Goal: Task Accomplishment & Management: Use online tool/utility

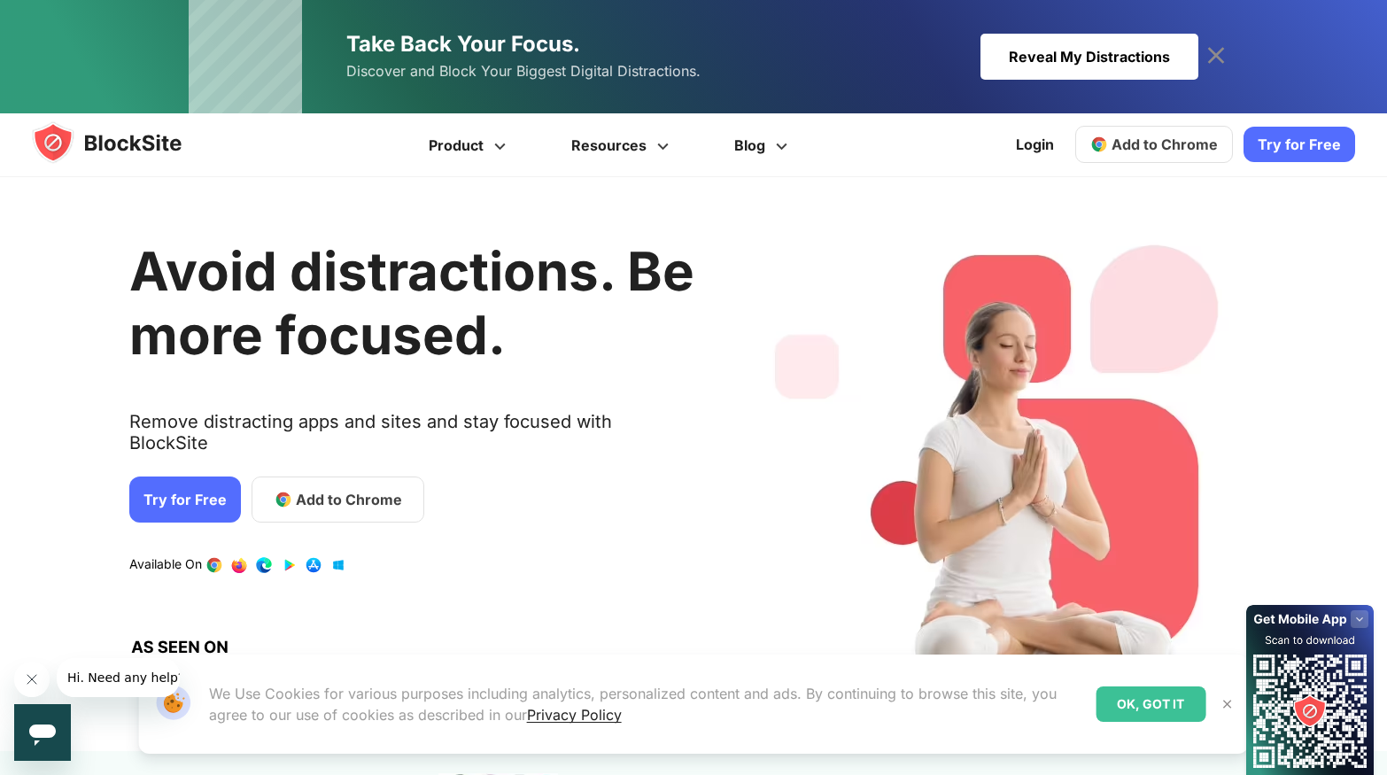
click at [1323, 138] on link "Try for Free" at bounding box center [1300, 144] width 112 height 35
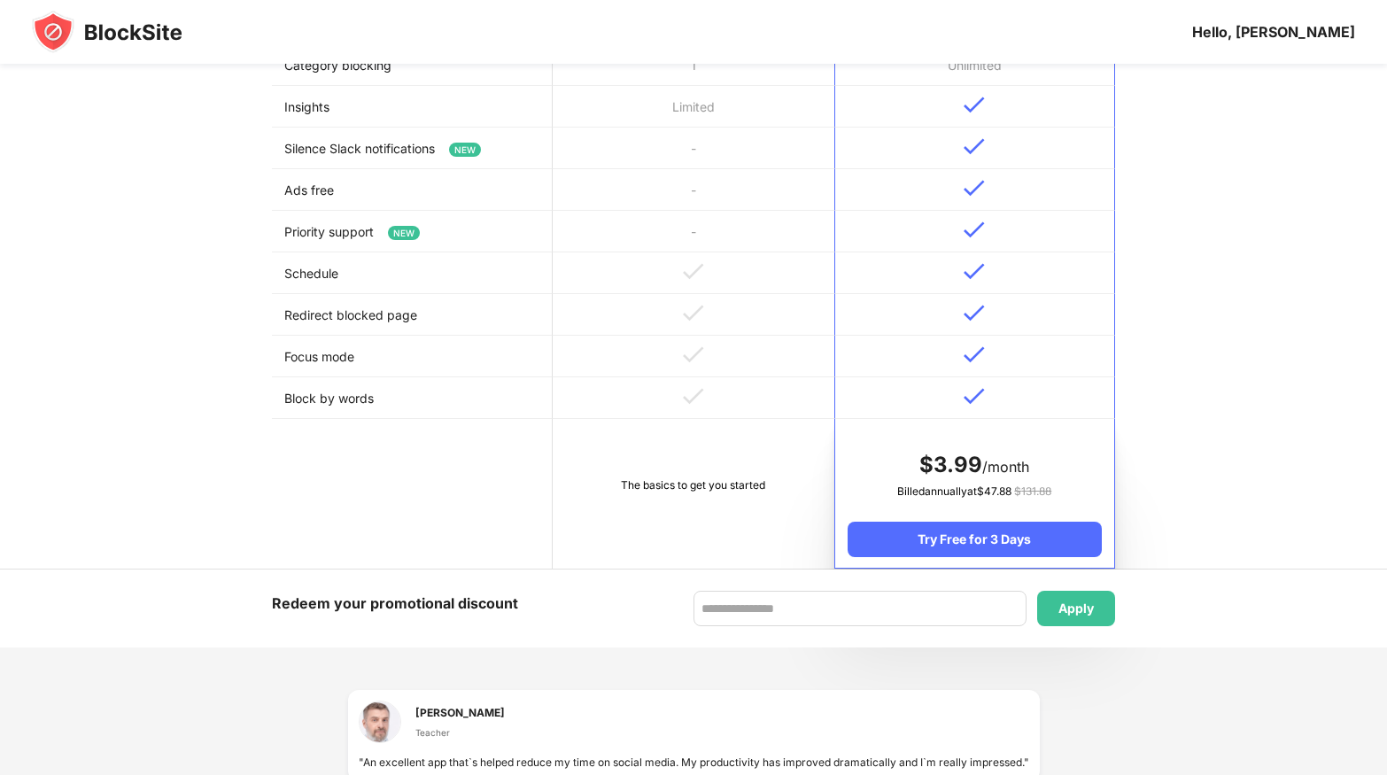
scroll to position [1040, 0]
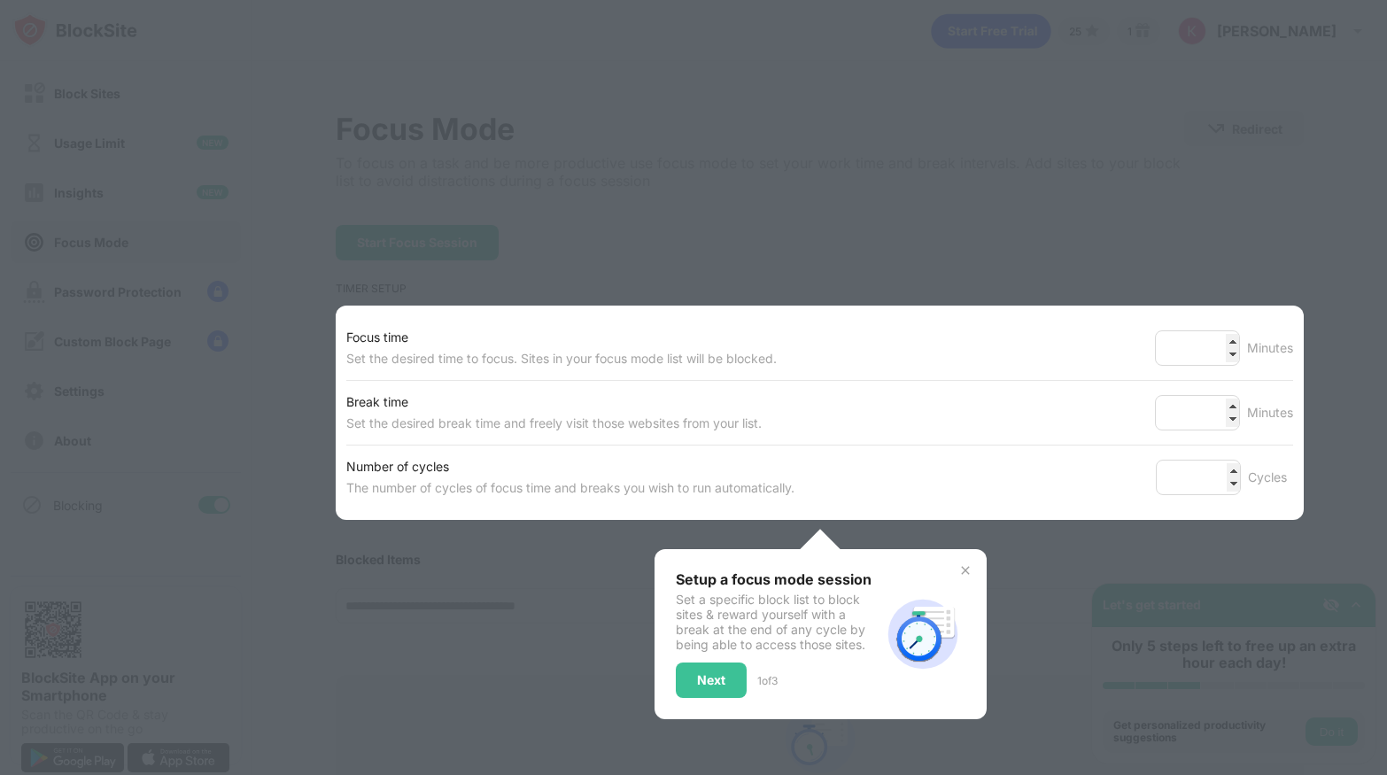
click at [998, 237] on div at bounding box center [693, 387] width 1387 height 775
click at [720, 679] on div "Next" at bounding box center [711, 680] width 28 height 14
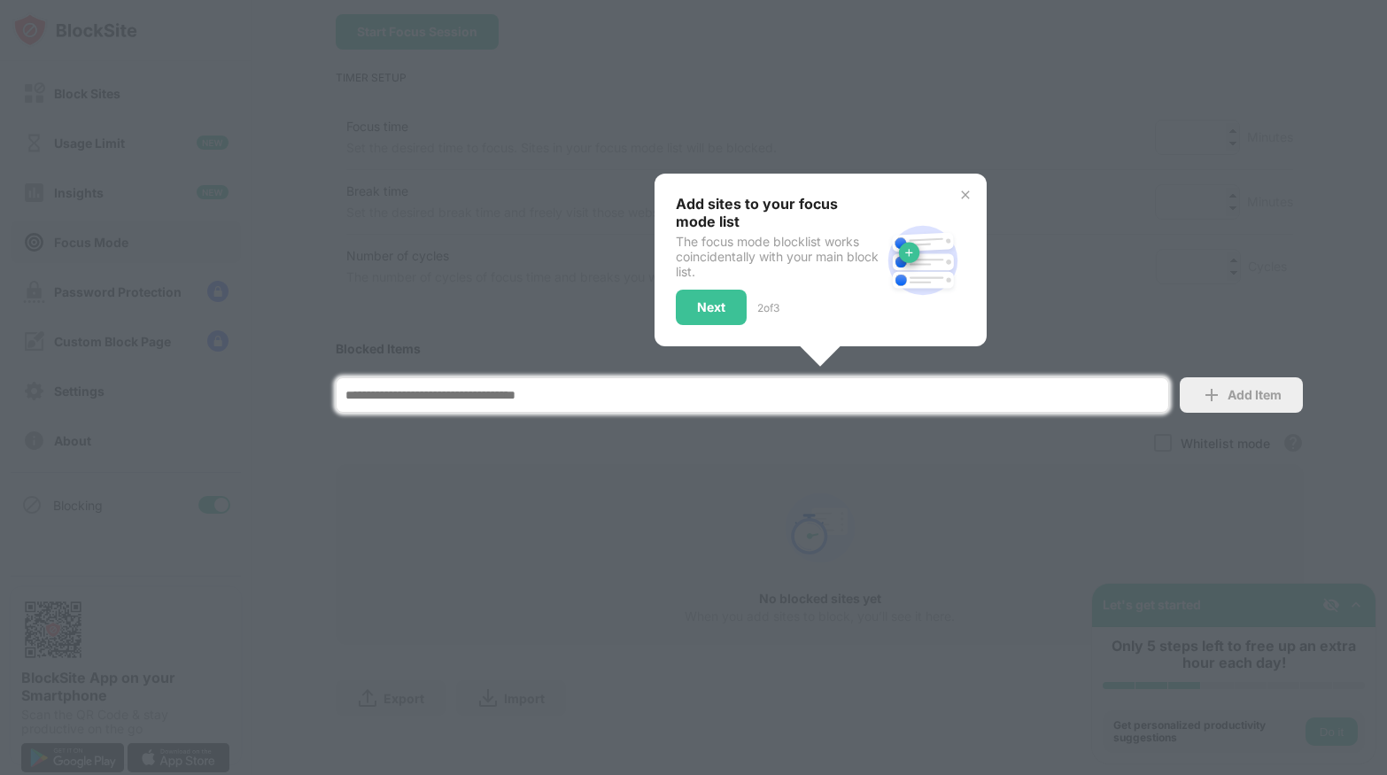
scroll to position [217, 0]
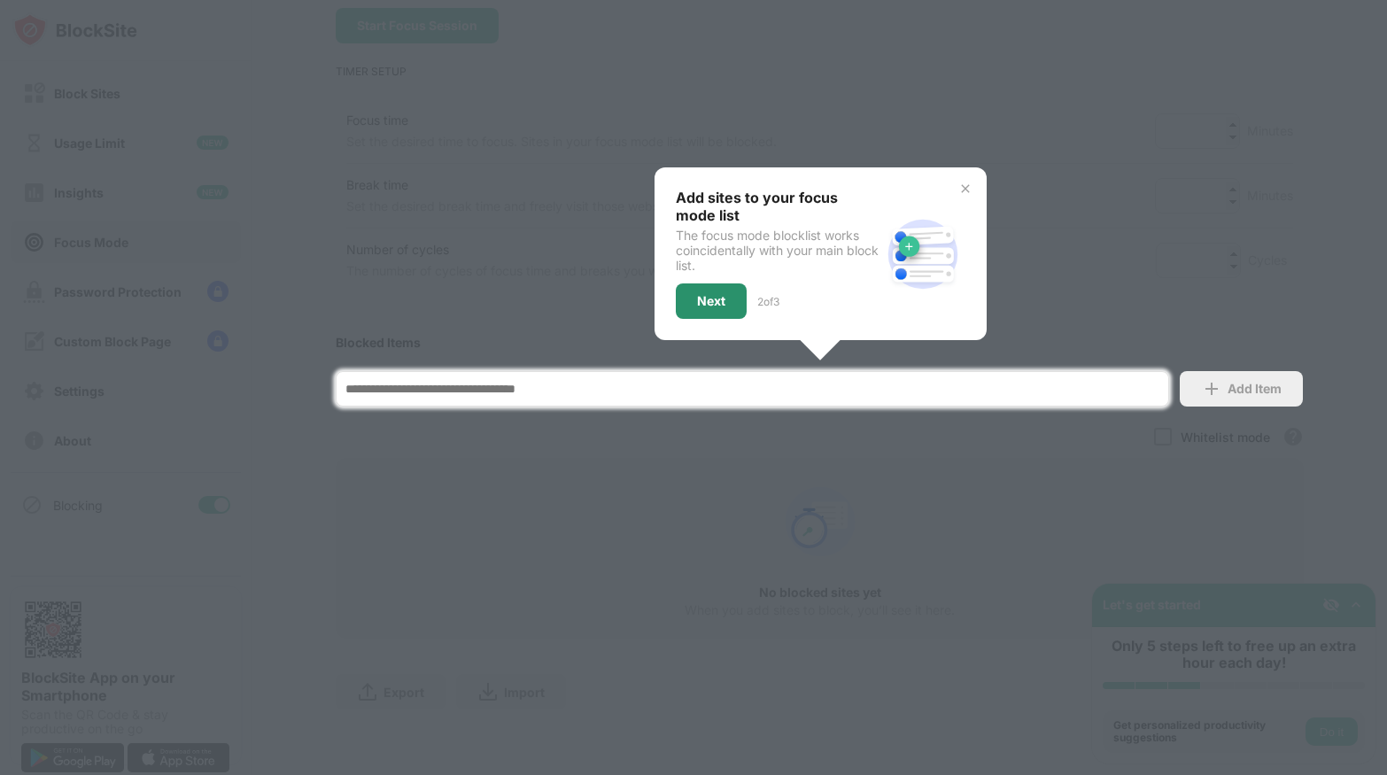
click at [713, 290] on div "Next" at bounding box center [711, 300] width 71 height 35
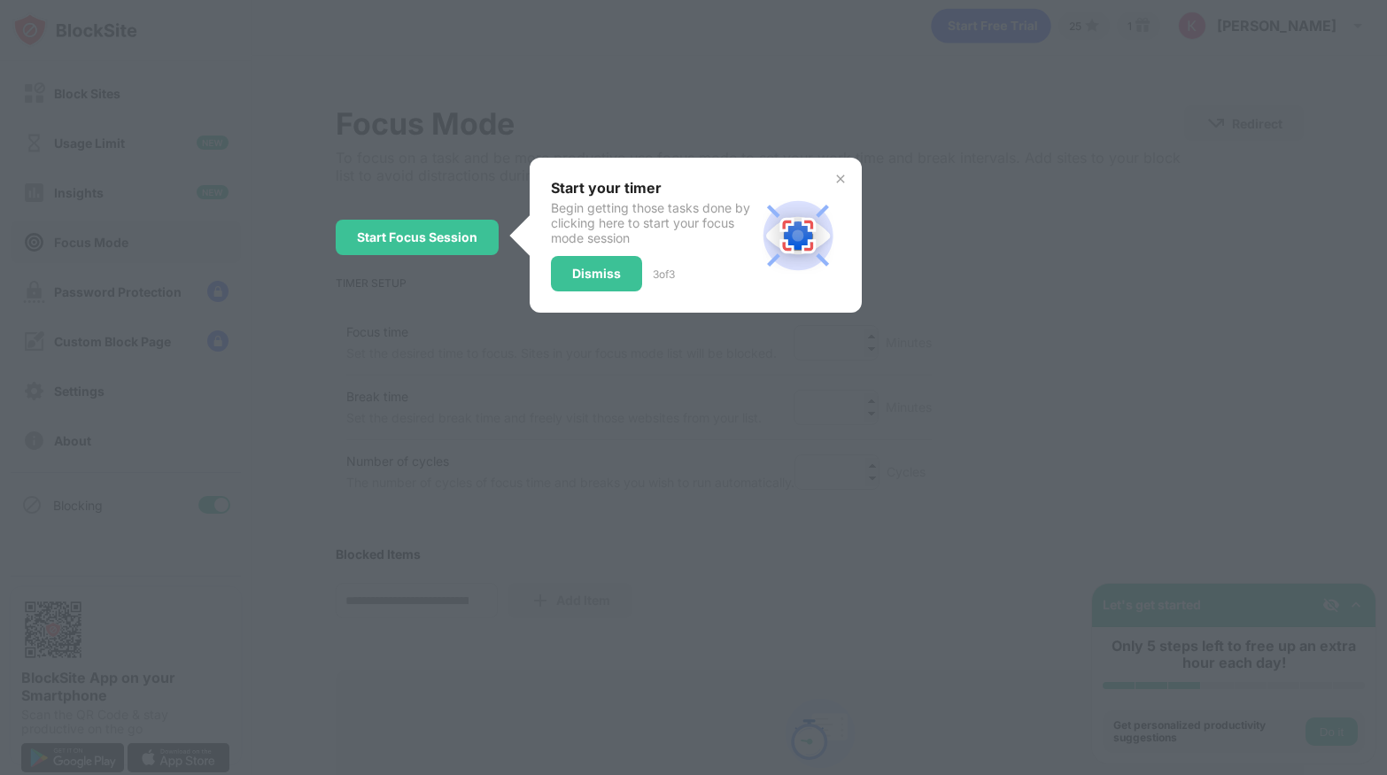
scroll to position [0, 0]
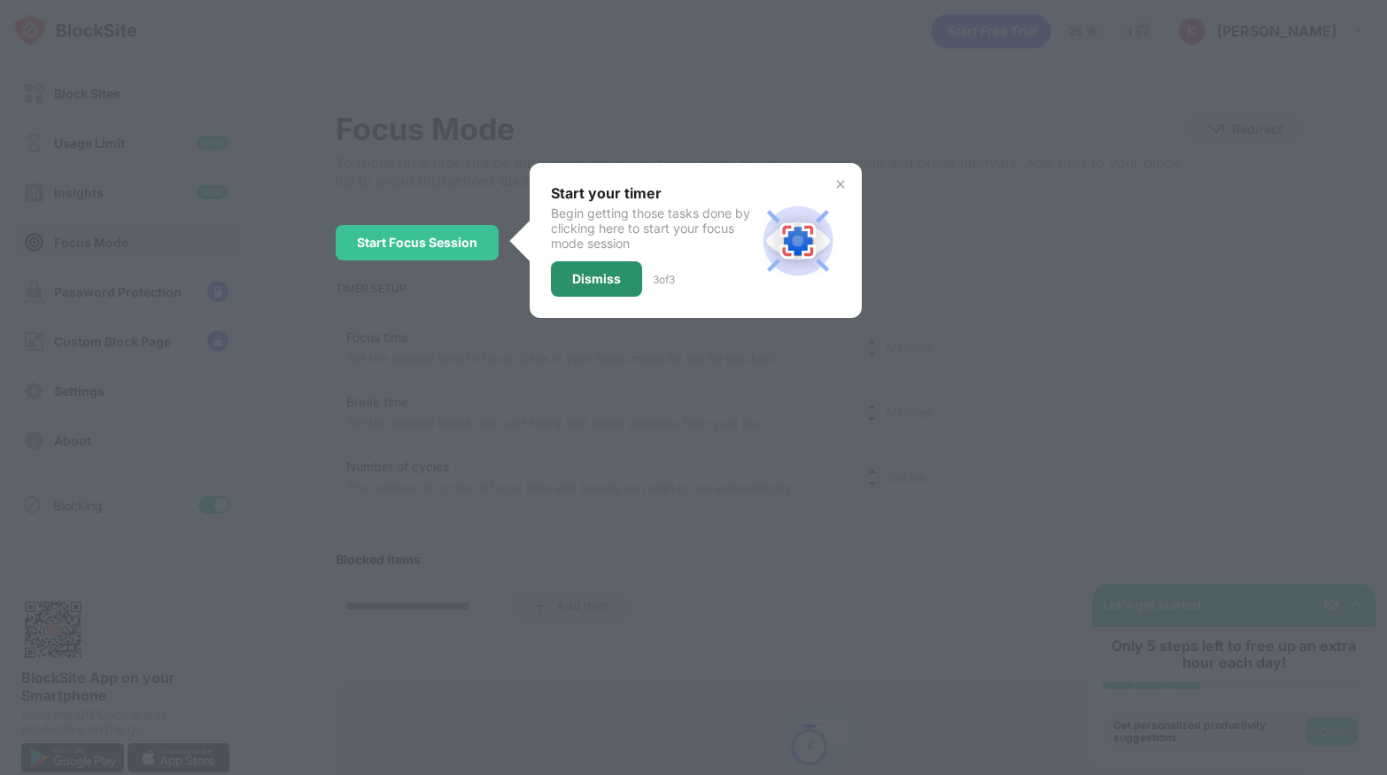
click at [624, 293] on div "Dismiss" at bounding box center [596, 278] width 91 height 35
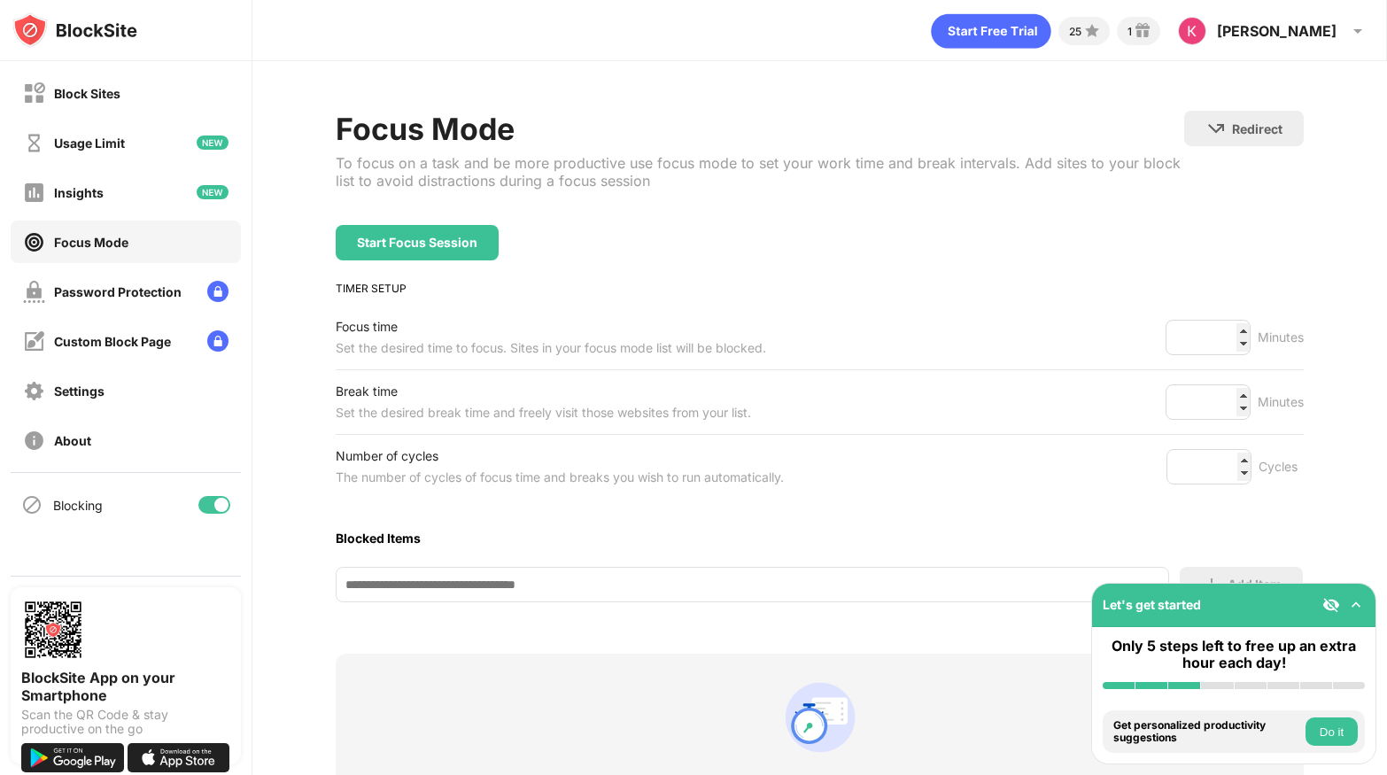
click at [16, 83] on div "Block Sites" at bounding box center [126, 93] width 230 height 43
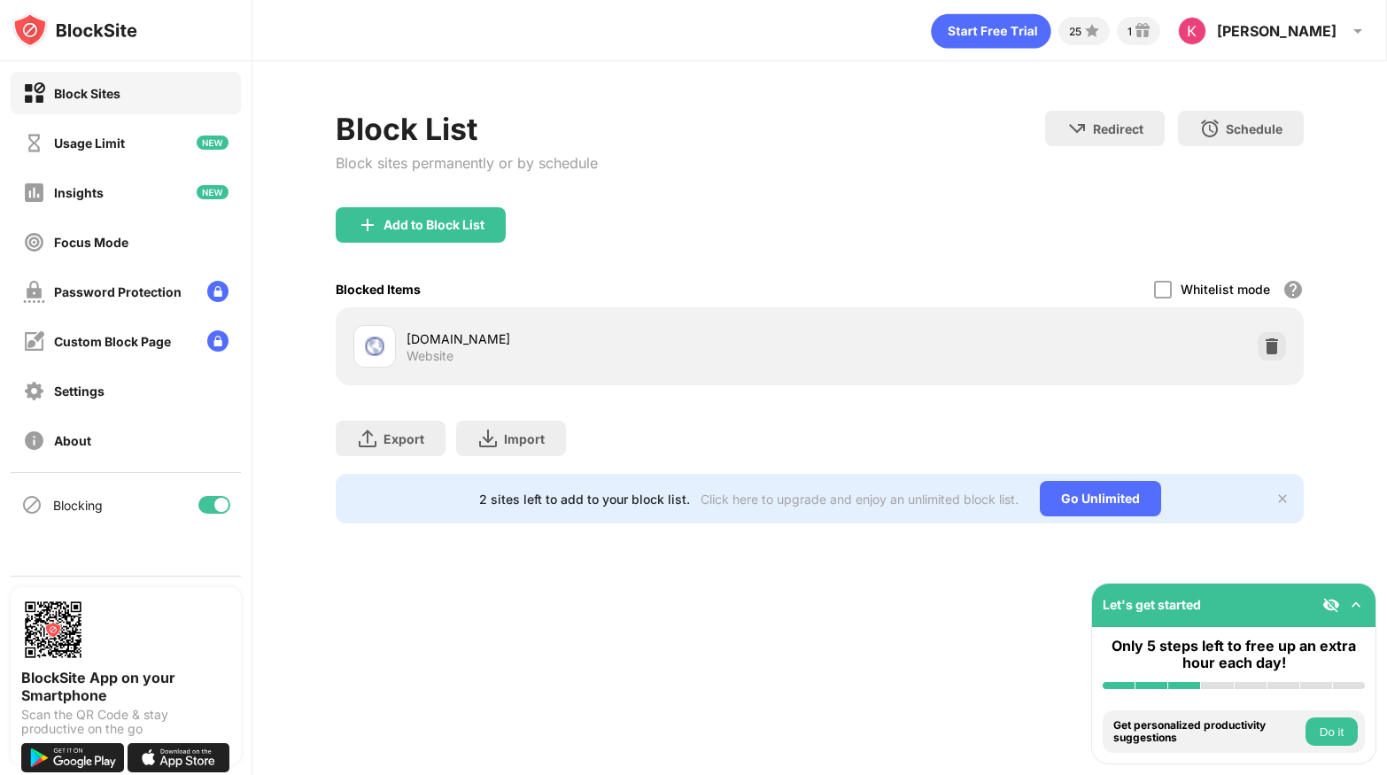
click at [395, 229] on div "Add to Block List" at bounding box center [434, 225] width 101 height 14
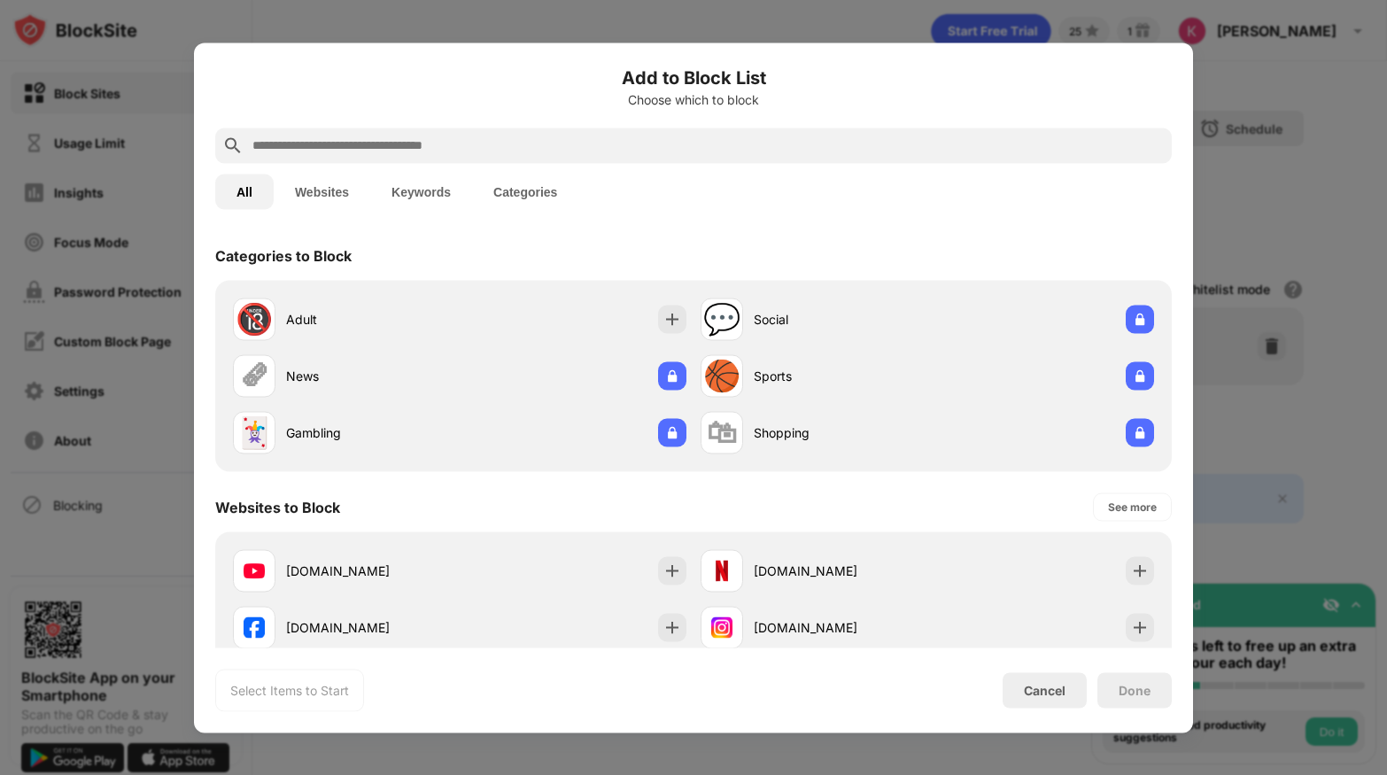
click at [322, 140] on input "text" at bounding box center [708, 145] width 914 height 21
click at [296, 151] on input "text" at bounding box center [708, 145] width 914 height 21
click at [322, 151] on input "text" at bounding box center [708, 145] width 914 height 21
paste input "**********"
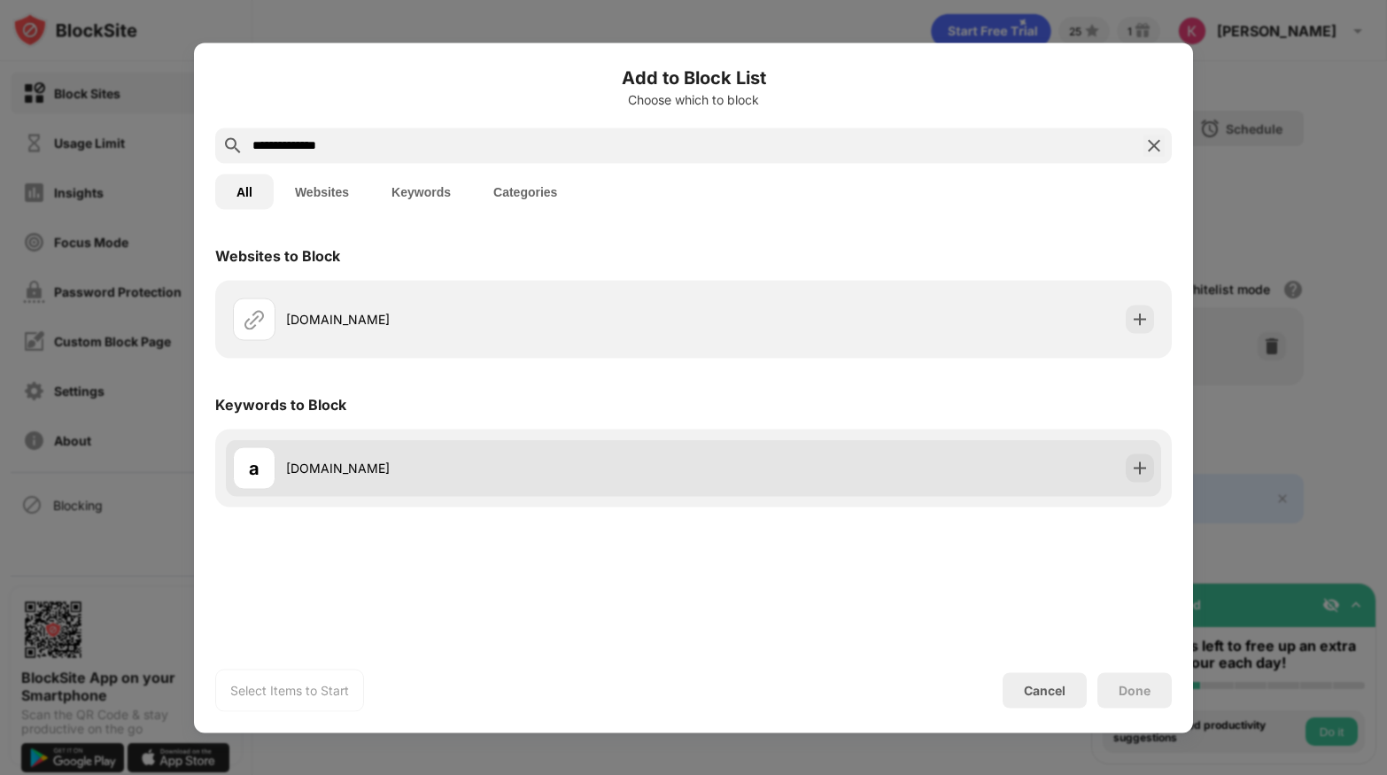
type input "**********"
click at [352, 467] on div "a.labadena.com" at bounding box center [490, 468] width 408 height 19
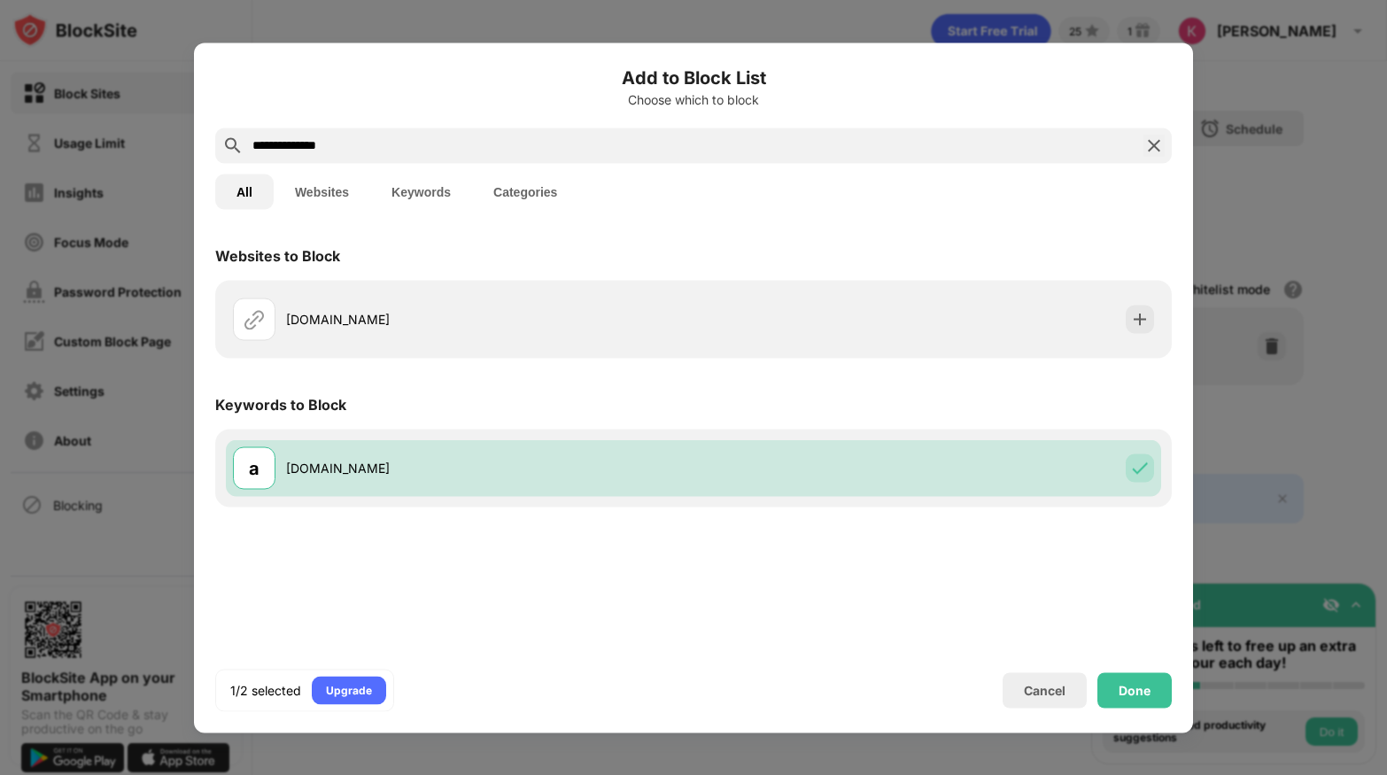
click at [1132, 689] on div "Done" at bounding box center [1135, 690] width 32 height 14
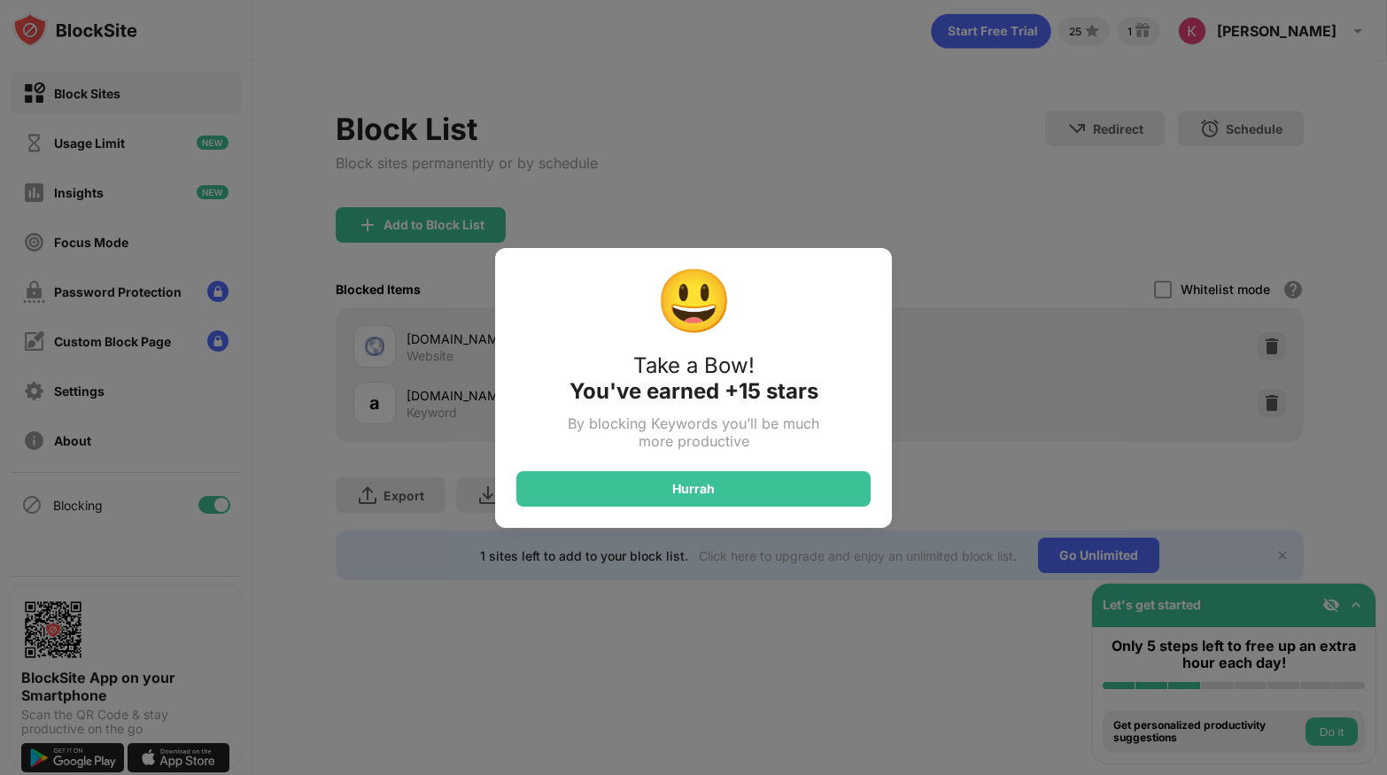
click at [947, 697] on div "😃 Take a Bow! You've earned +15 stars By blocking Keywords you’ll be much more …" at bounding box center [693, 387] width 1387 height 775
click at [788, 500] on div "Hurrah" at bounding box center [693, 488] width 354 height 35
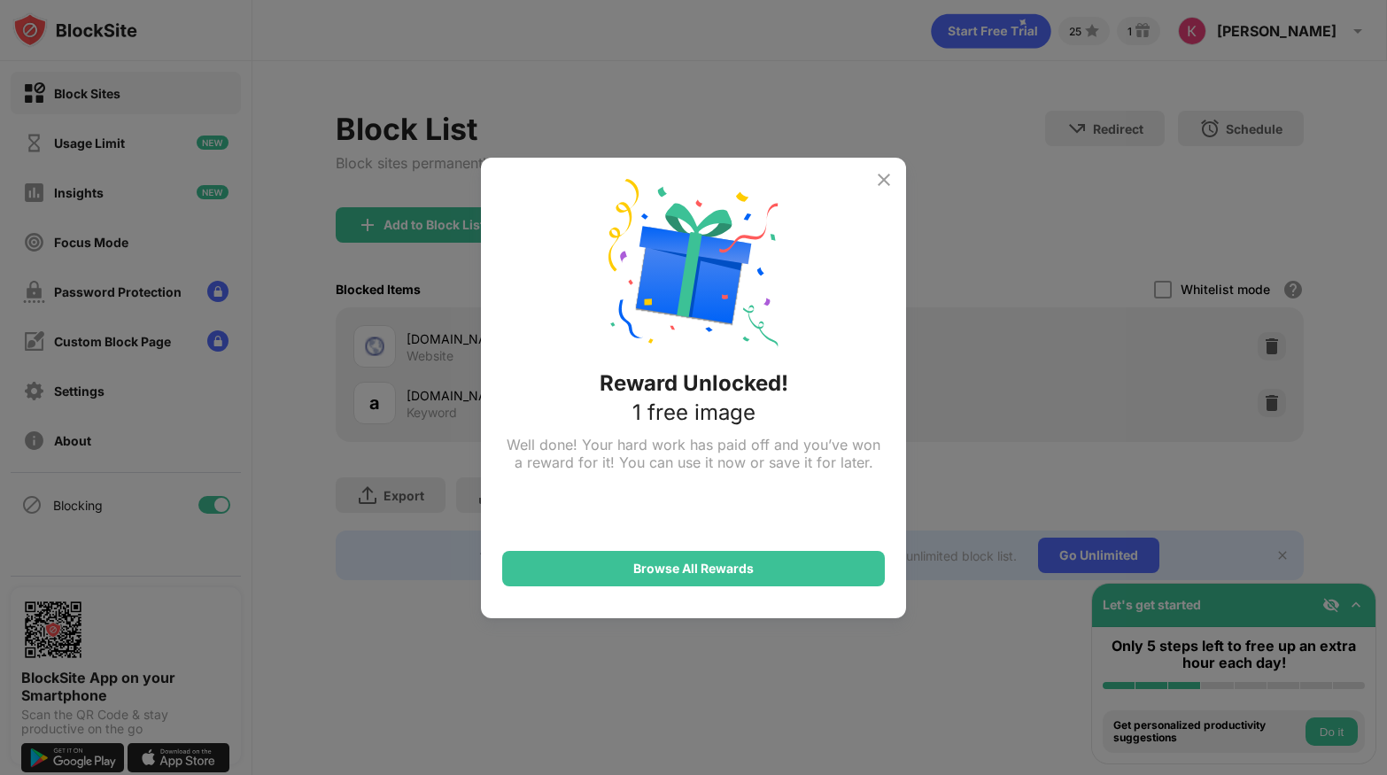
click at [929, 739] on div "Reward Unlocked! 1 free image Well done! Your hard work has paid off and you’ve…" at bounding box center [693, 387] width 1387 height 775
click at [884, 170] on img at bounding box center [884, 179] width 21 height 21
